Goal: Task Accomplishment & Management: Manage account settings

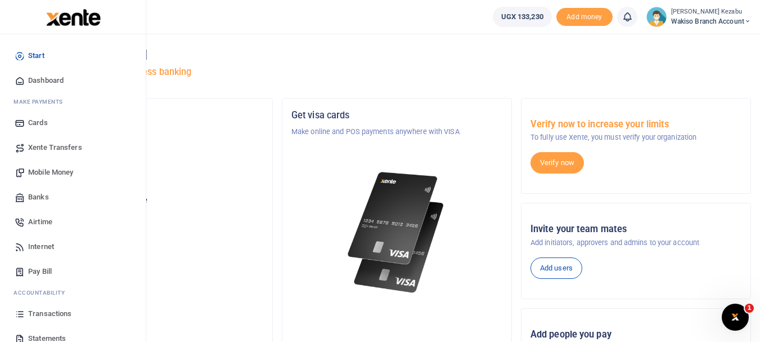
click at [33, 272] on span "Pay Bill" at bounding box center [40, 271] width 24 height 11
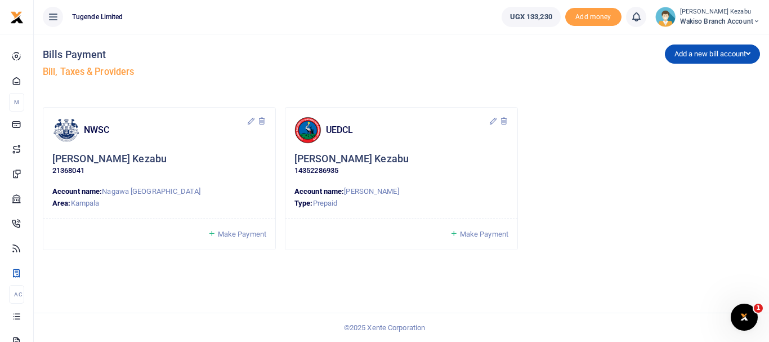
click at [492, 122] on icon at bounding box center [493, 121] width 9 height 9
click at [522, 156] on div "✖" at bounding box center [527, 156] width 10 height 10
click at [325, 172] on p "14352286935" at bounding box center [401, 171] width 214 height 12
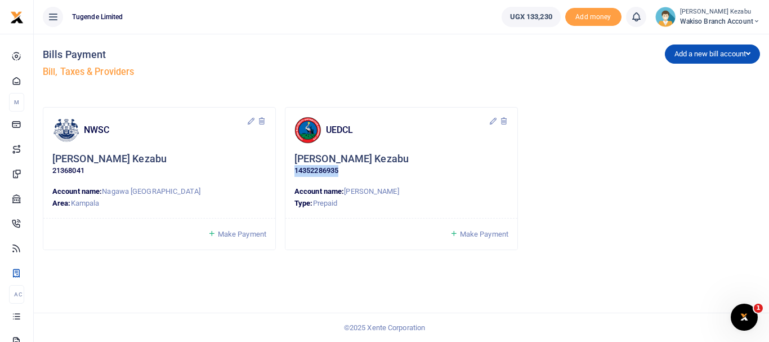
copy div "14352286935"
click at [701, 48] on button "Add a new bill account" at bounding box center [712, 53] width 95 height 19
click at [688, 73] on link "UEDCL" at bounding box center [709, 78] width 89 height 16
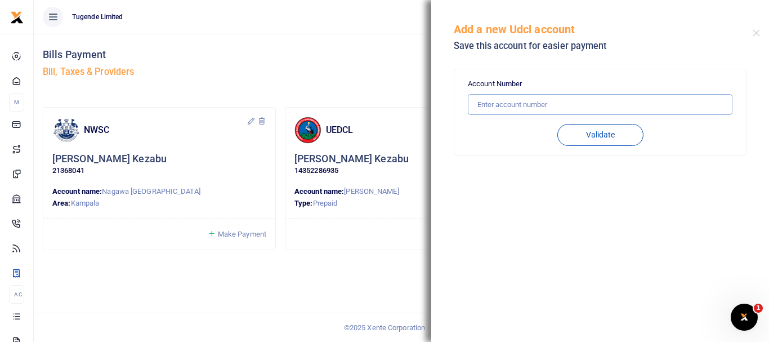
click at [615, 100] on input "text" at bounding box center [600, 104] width 265 height 21
paste input "14352286935"
type input "14352286935"
click at [606, 133] on button "Validate" at bounding box center [600, 135] width 86 height 22
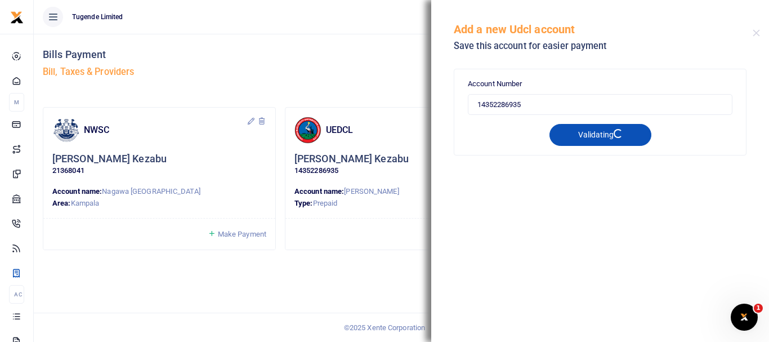
type input "14352286935"
type input "BEAT [PERSON_NAME]"
type input "PREPAID"
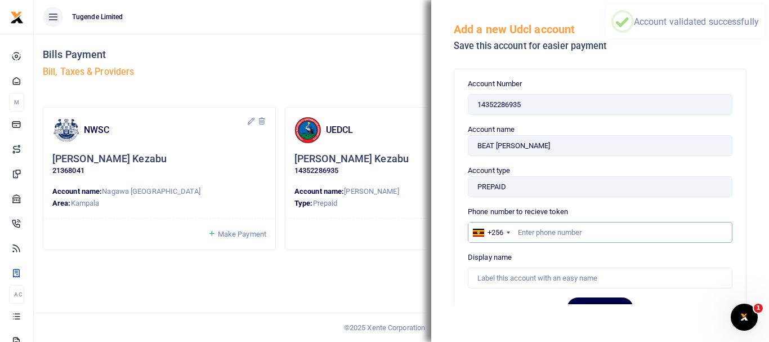
click at [530, 230] on input "text" at bounding box center [600, 232] width 265 height 21
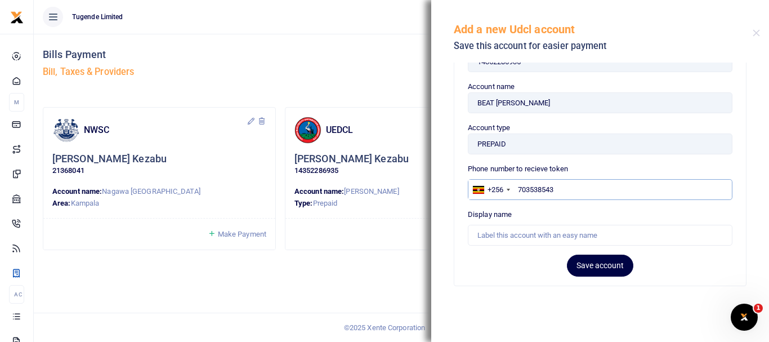
type input "703538543"
click at [522, 232] on input "text" at bounding box center [600, 235] width 265 height 21
type input "W"
type input "Tugende Wakiso Branch"
click at [589, 261] on button "Save account" at bounding box center [600, 265] width 66 height 22
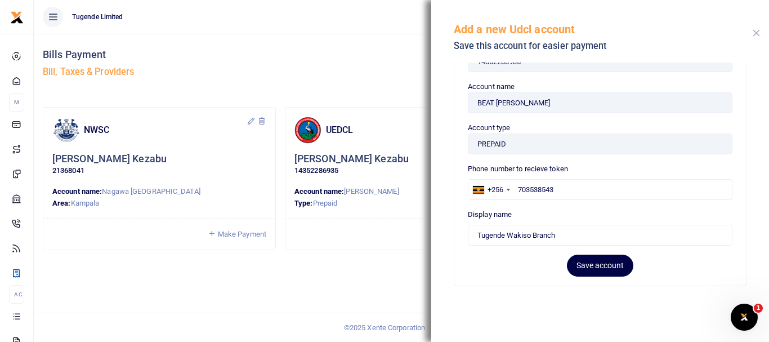
click at [757, 35] on button "Close" at bounding box center [756, 32] width 7 height 7
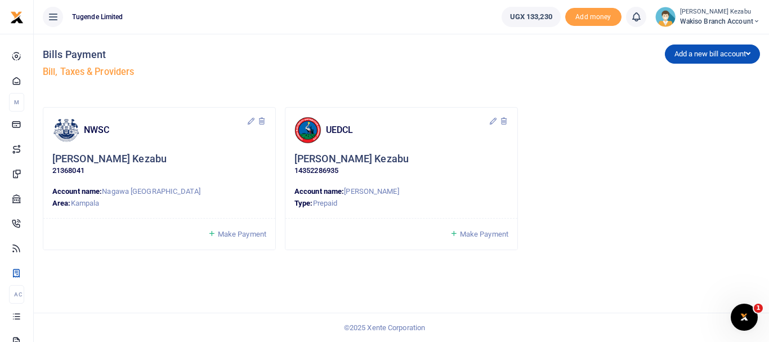
click at [494, 115] on div "UEDCL Cissy Kezabu 14352286935 Account name: Beat Nambooze Type: Prepaid" at bounding box center [401, 163] width 232 height 111
click at [494, 119] on icon at bounding box center [493, 121] width 9 height 9
click at [520, 160] on button "✖" at bounding box center [527, 156] width 15 height 15
click at [493, 119] on icon at bounding box center [493, 121] width 9 height 9
click at [493, 159] on button "✔" at bounding box center [500, 156] width 15 height 15
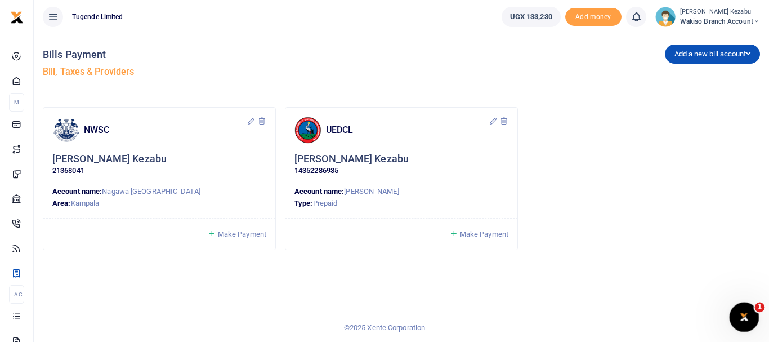
click at [741, 308] on icon "Open Intercom Messenger" at bounding box center [742, 315] width 19 height 19
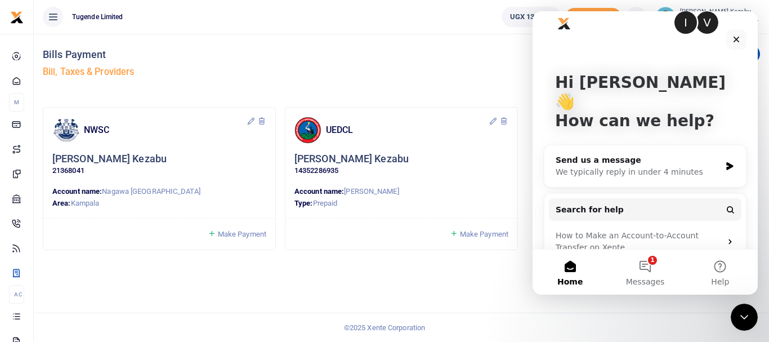
scroll to position [19, 0]
click at [645, 262] on button "1 Messages" at bounding box center [644, 271] width 75 height 45
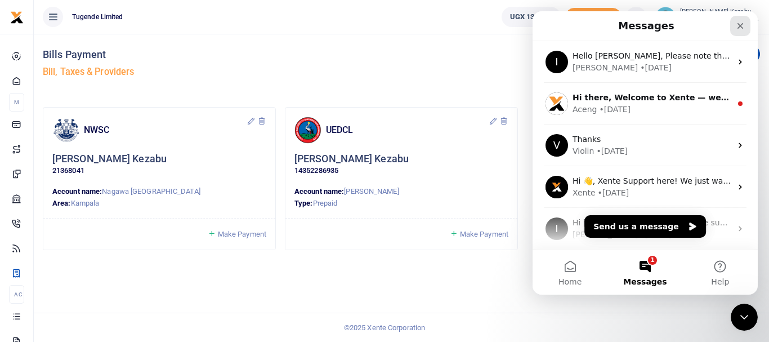
click at [743, 26] on icon "Close" at bounding box center [740, 25] width 9 height 9
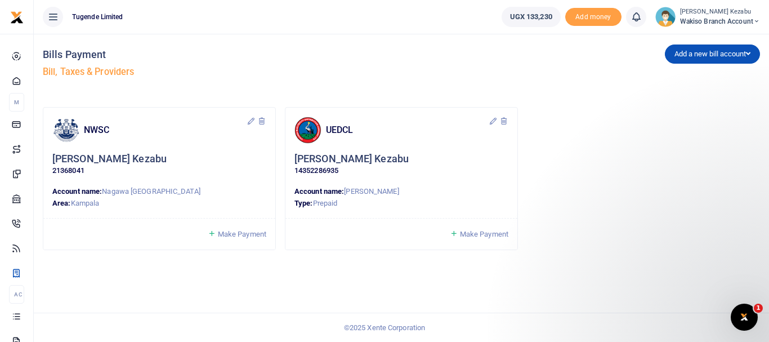
scroll to position [0, 0]
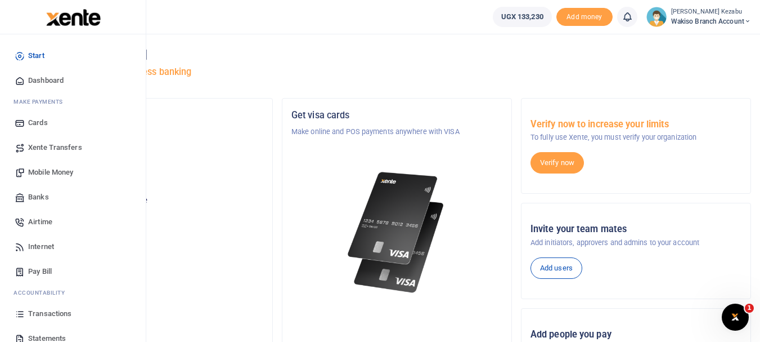
click at [37, 273] on span "Pay Bill" at bounding box center [40, 271] width 24 height 11
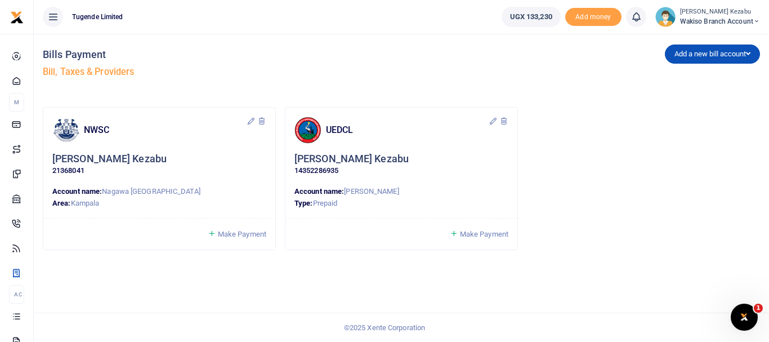
click at [309, 169] on p "14352286935" at bounding box center [401, 171] width 214 height 12
copy p "14352286935"
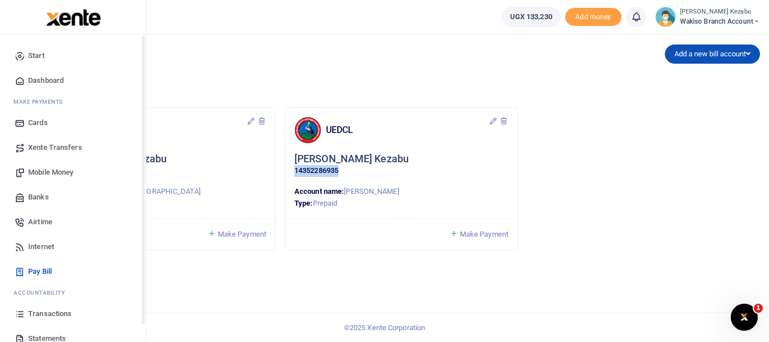
scroll to position [60, 0]
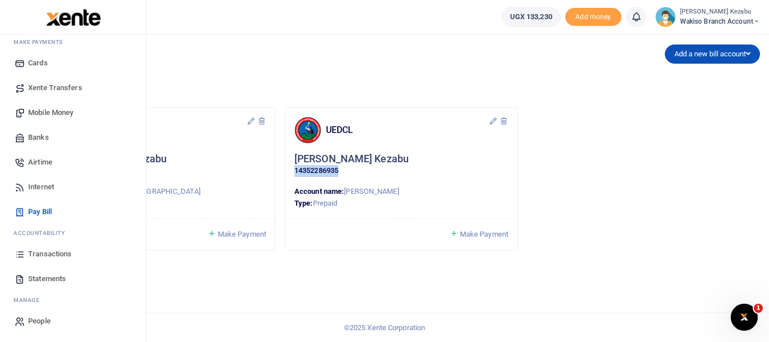
click at [45, 252] on span "Transactions" at bounding box center [49, 253] width 43 height 11
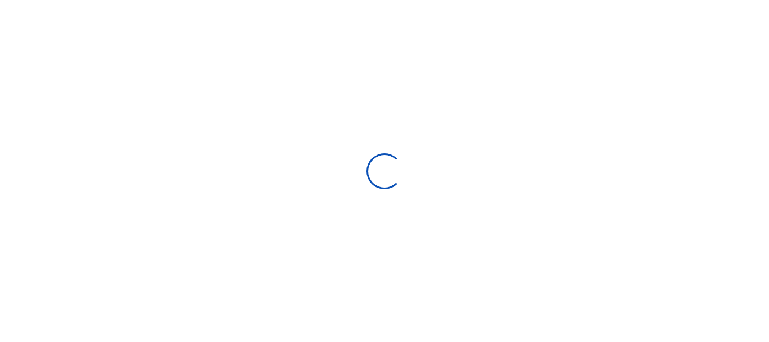
type input "[DATE] - [DATE]"
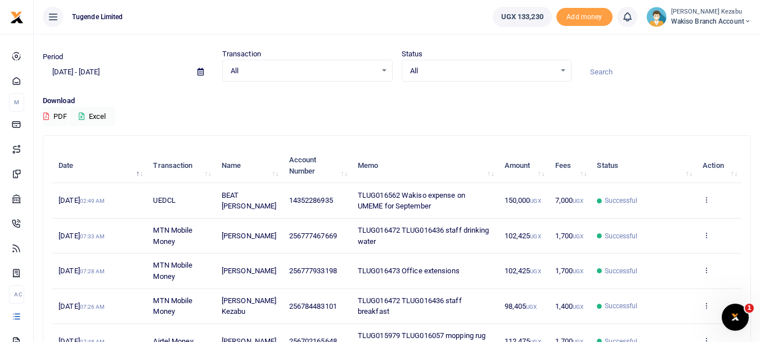
scroll to position [28, 0]
click at [706, 301] on icon at bounding box center [706, 305] width 7 height 8
click at [655, 258] on link "View details" at bounding box center [665, 251] width 89 height 16
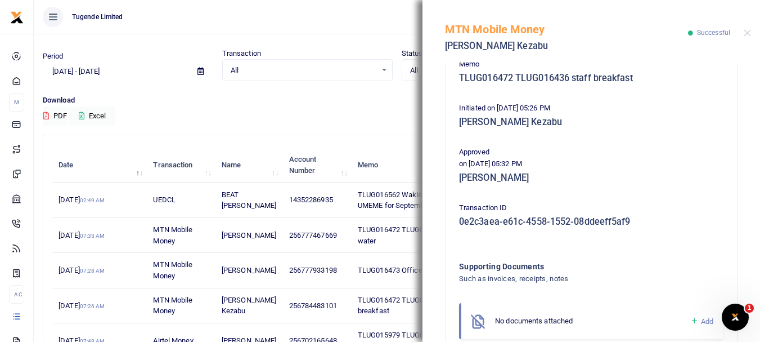
scroll to position [301, 0]
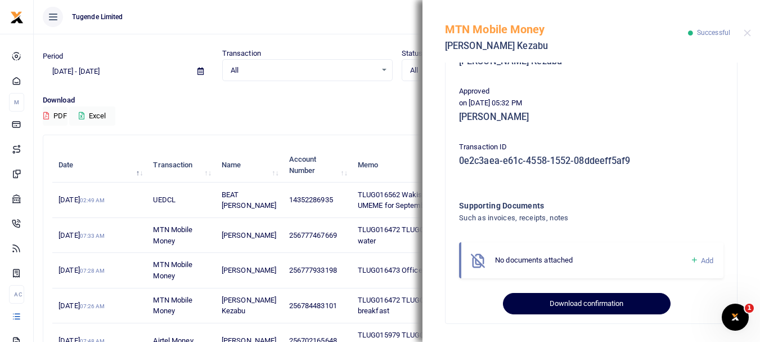
click at [558, 305] on button "Download confirmation" at bounding box center [586, 303] width 167 height 21
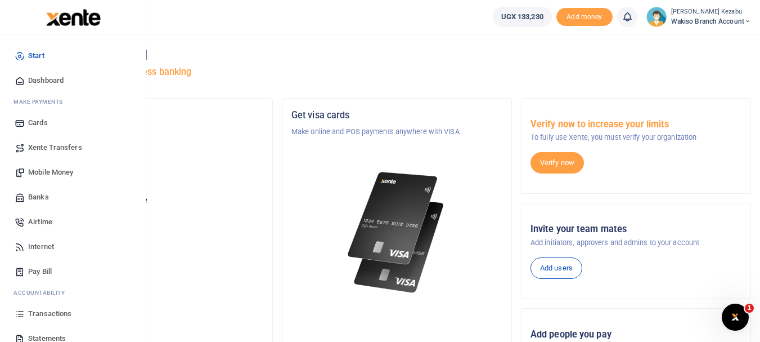
click at [59, 316] on span "Transactions" at bounding box center [49, 313] width 43 height 11
